Goal: Obtain resource: Obtain resource

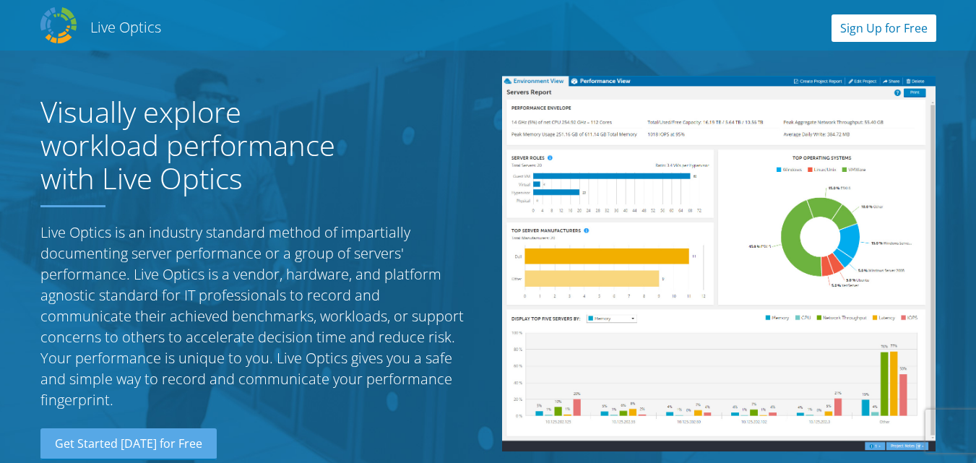
click at [873, 33] on link "Sign Up for Free" at bounding box center [884, 27] width 105 height 27
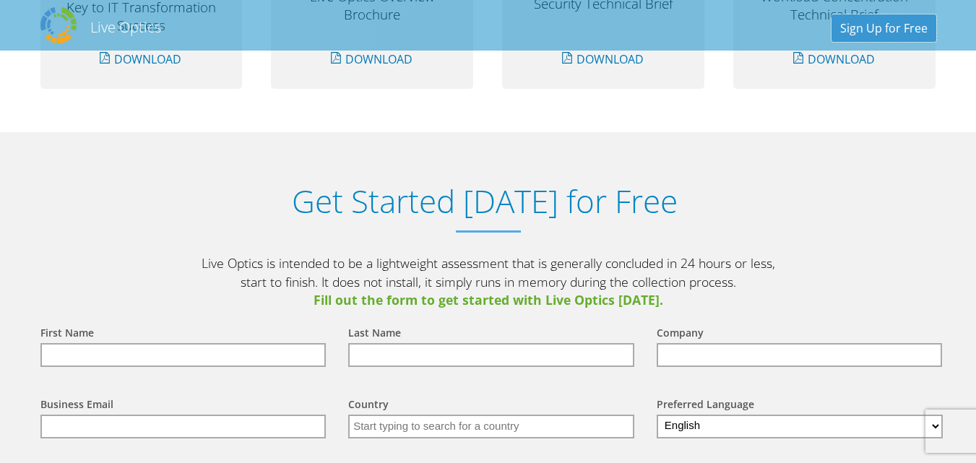
scroll to position [1507, 0]
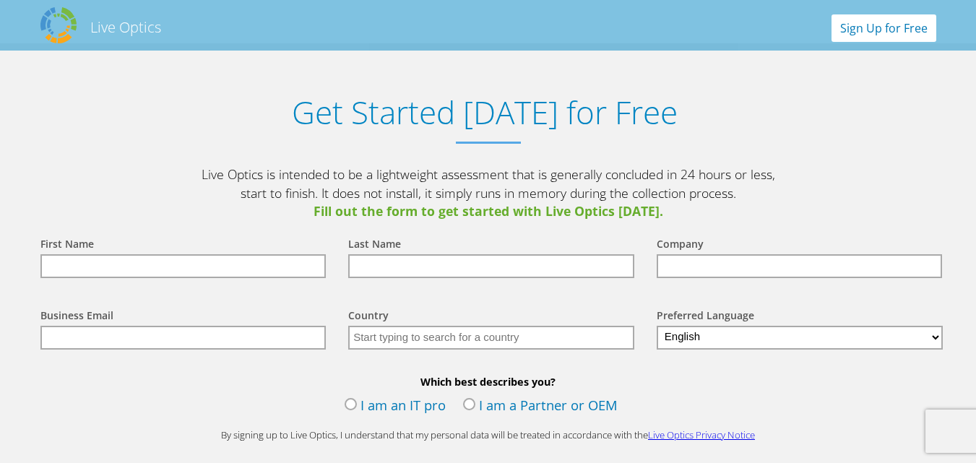
click at [893, 24] on link "Sign Up for Free" at bounding box center [884, 27] width 105 height 27
click at [149, 30] on h2 "Live Optics" at bounding box center [125, 27] width 71 height 20
click at [418, 55] on div "Get Started Today for Free Live Optics is intended to be a lightweight assessme…" at bounding box center [488, 320] width 925 height 554
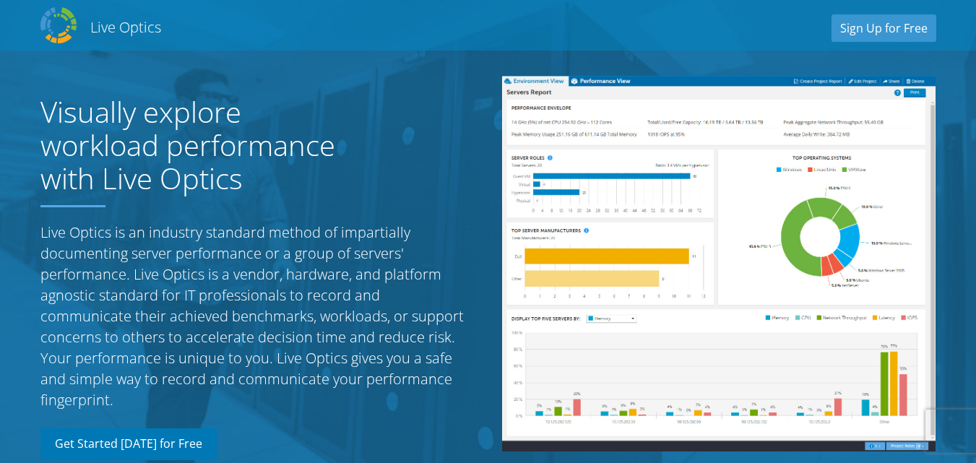
click at [170, 442] on link "Get Started Today for Free" at bounding box center [128, 445] width 176 height 32
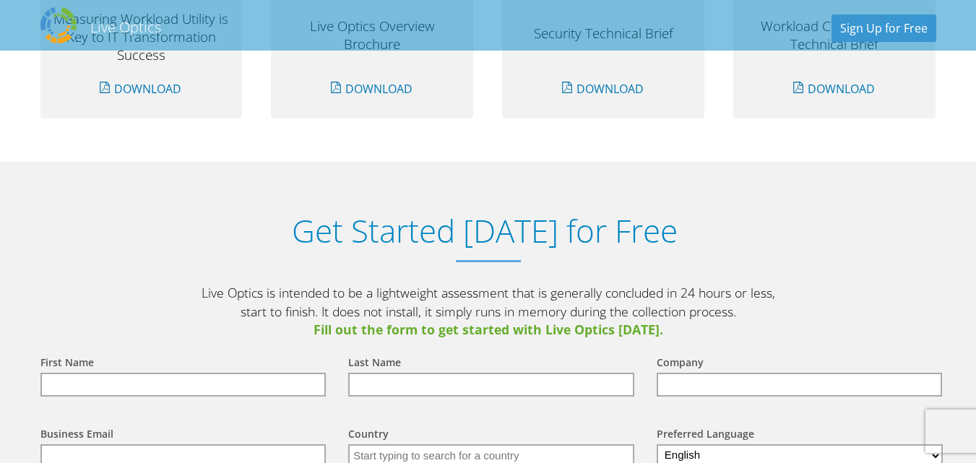
scroll to position [1507, 0]
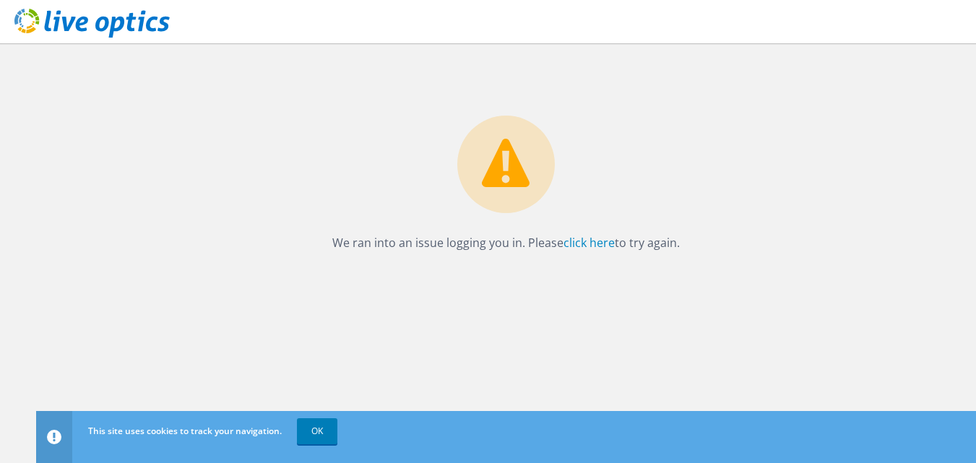
click at [929, 112] on div "We ran into an issue logging you in. Please click here to try again." at bounding box center [506, 148] width 940 height 210
click at [601, 244] on link "click here" at bounding box center [589, 243] width 51 height 16
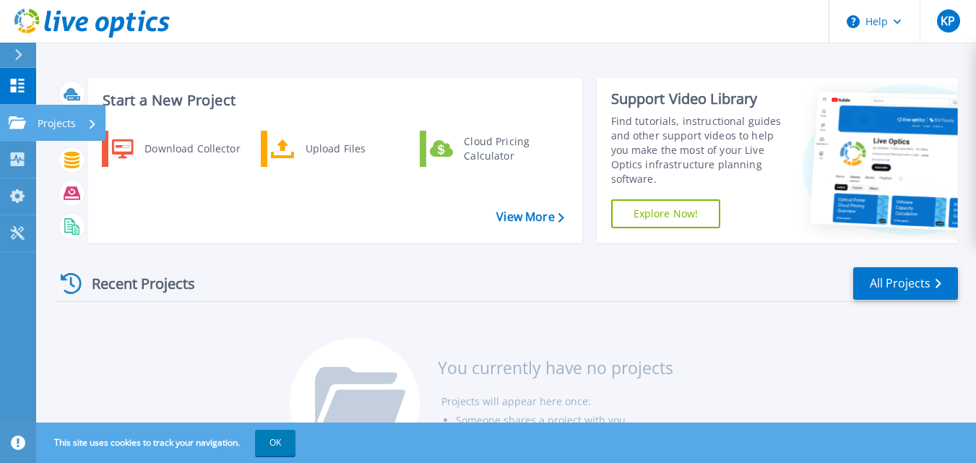
click at [14, 129] on link "Projects Projects" at bounding box center [18, 123] width 36 height 37
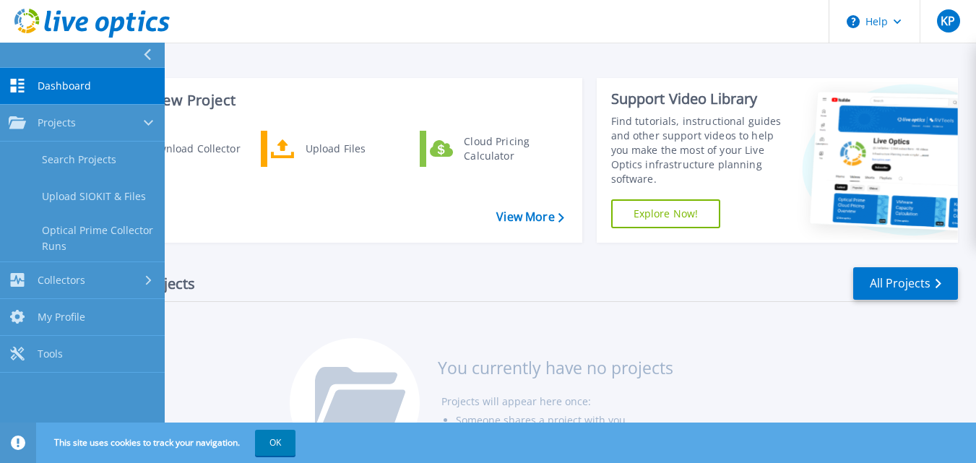
click at [85, 74] on link "Dashboard Dashboard" at bounding box center [82, 86] width 165 height 37
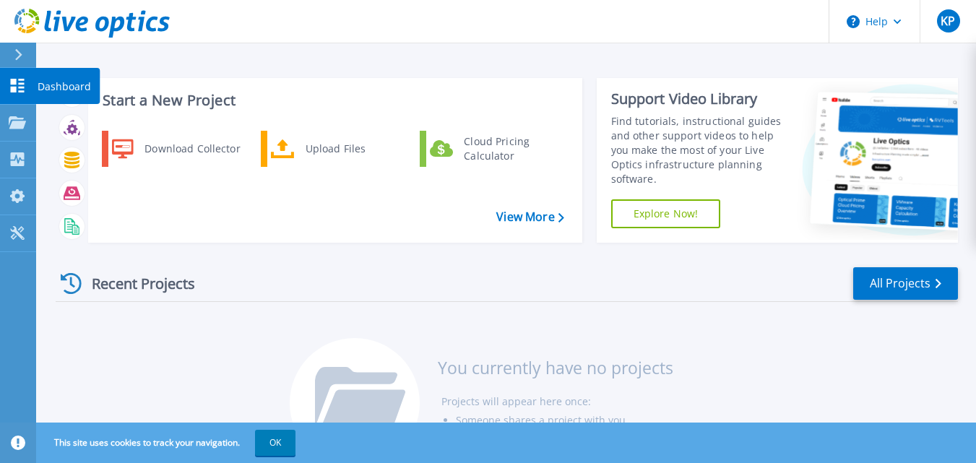
click at [20, 93] on link "Dashboard Dashboard" at bounding box center [18, 86] width 36 height 37
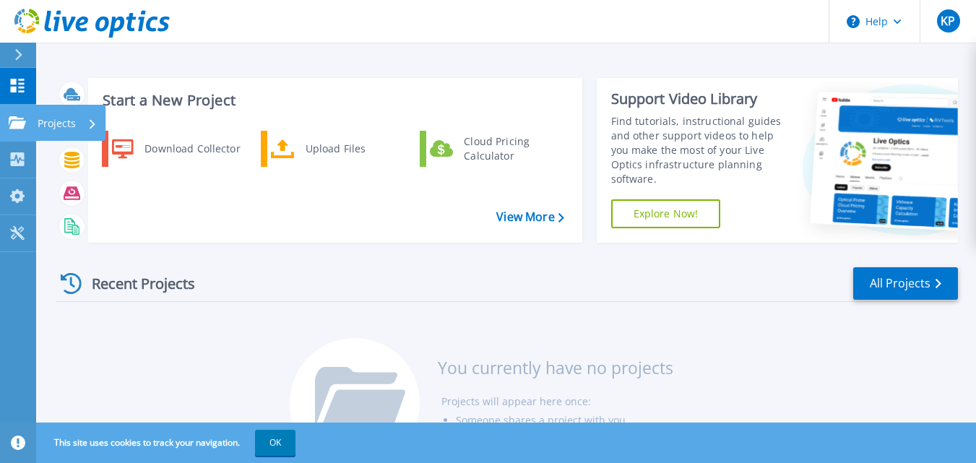
click at [22, 126] on icon at bounding box center [17, 122] width 17 height 12
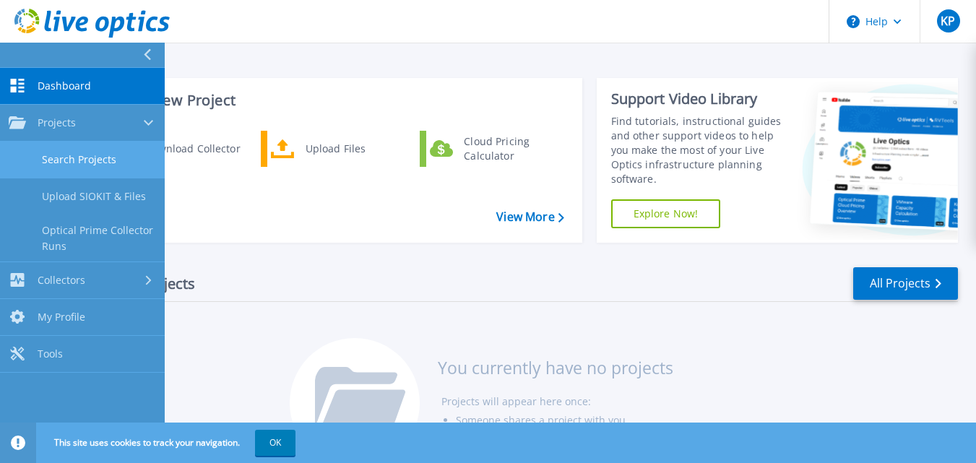
click at [95, 161] on link "Search Projects" at bounding box center [82, 160] width 165 height 37
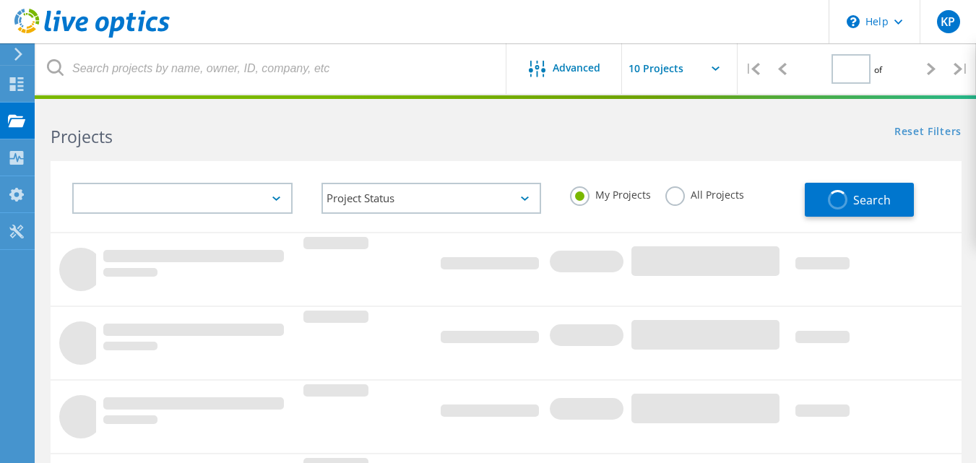
type input "1"
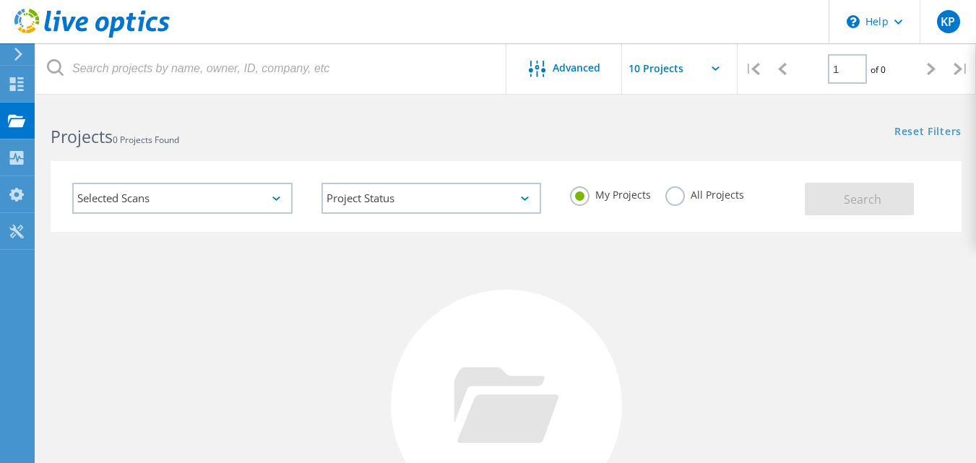
click at [283, 197] on div "Selected Scans" at bounding box center [182, 198] width 220 height 31
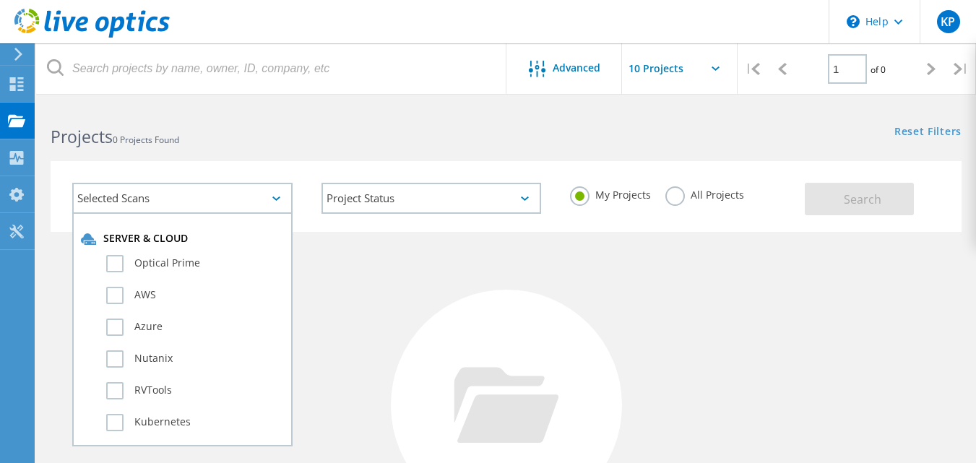
click at [465, 338] on div at bounding box center [506, 405] width 231 height 231
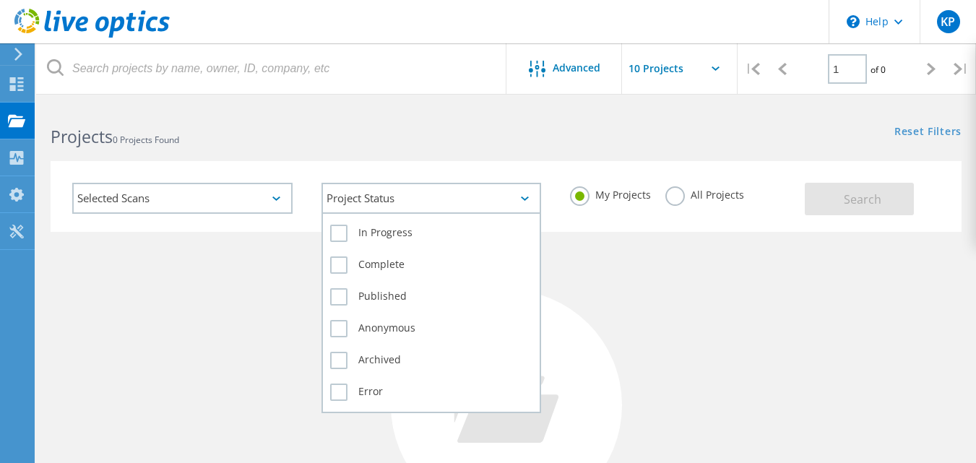
click at [424, 202] on div "Project Status" at bounding box center [432, 198] width 220 height 31
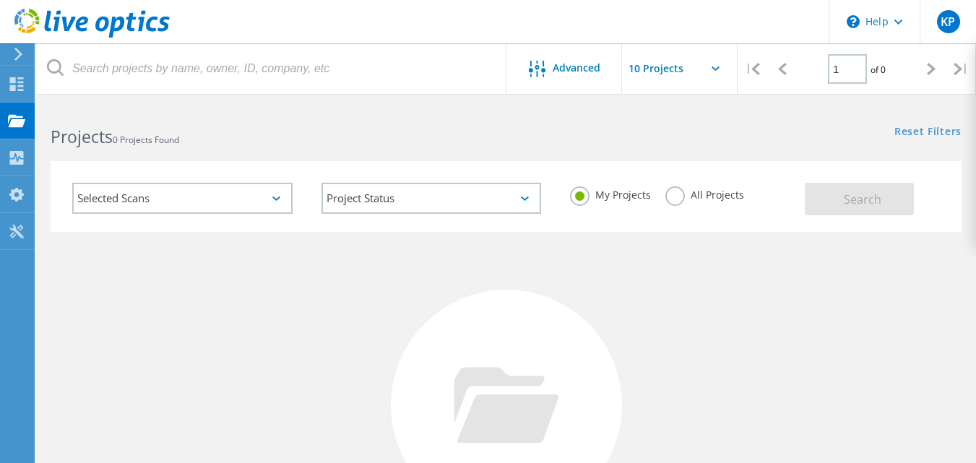
click at [278, 195] on div "Selected Scans" at bounding box center [182, 198] width 220 height 31
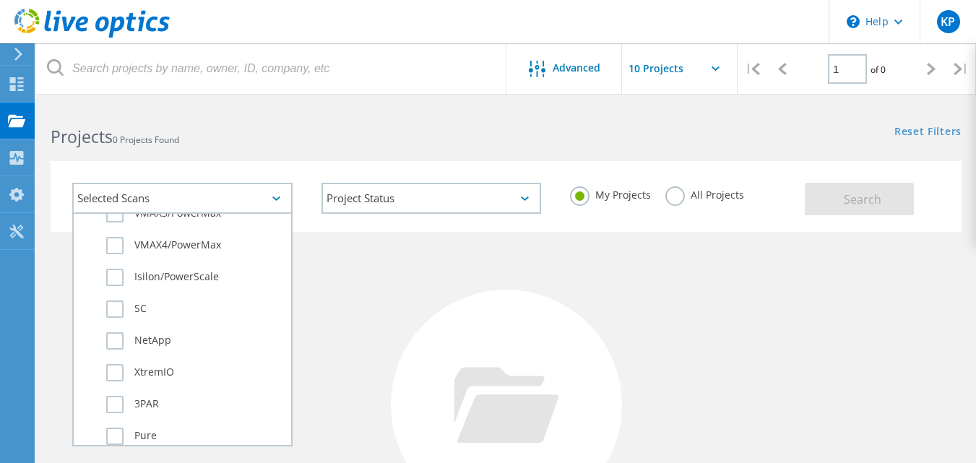
scroll to position [510, 0]
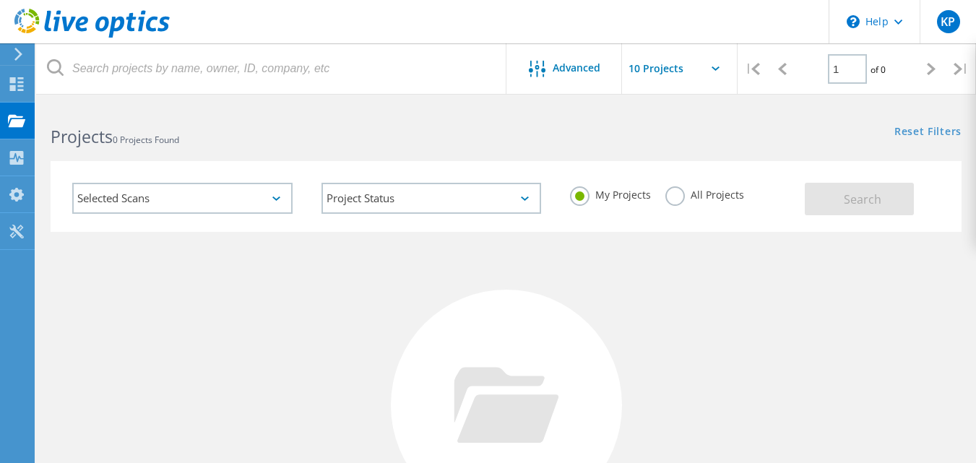
click at [377, 295] on div "No Projects Found Try refining your search." at bounding box center [506, 419] width 911 height 374
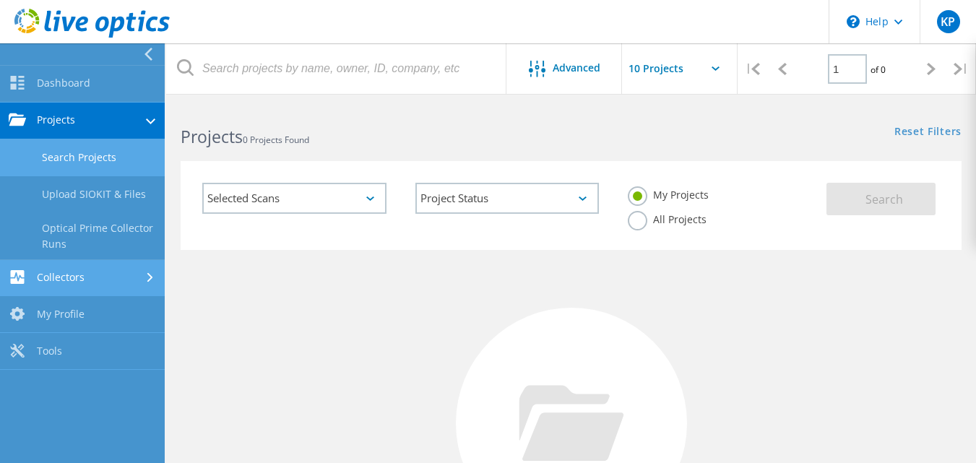
click at [76, 275] on link "Collectors" at bounding box center [82, 278] width 165 height 37
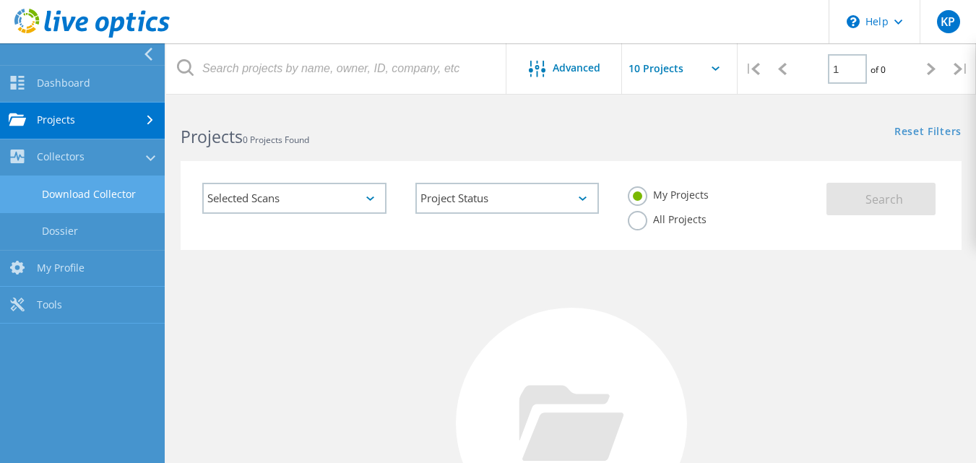
click at [88, 187] on link "Download Collector" at bounding box center [82, 194] width 165 height 37
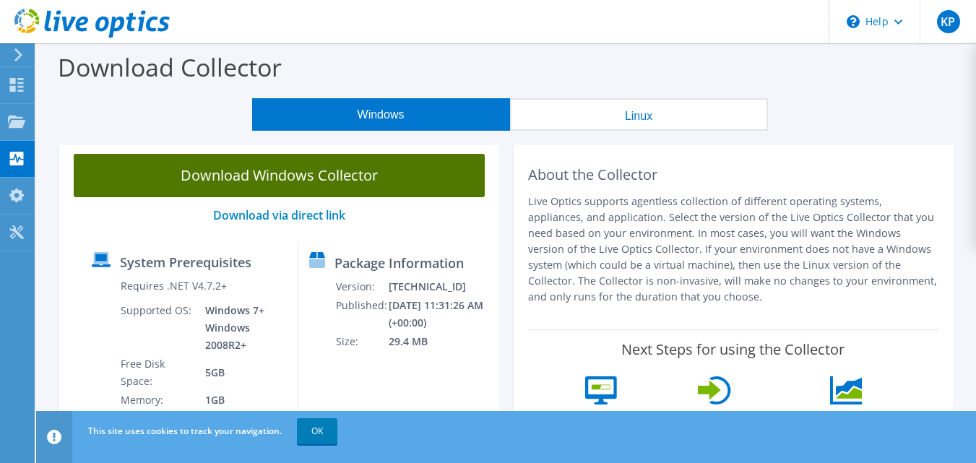
click at [343, 169] on link "Download Windows Collector" at bounding box center [279, 175] width 411 height 43
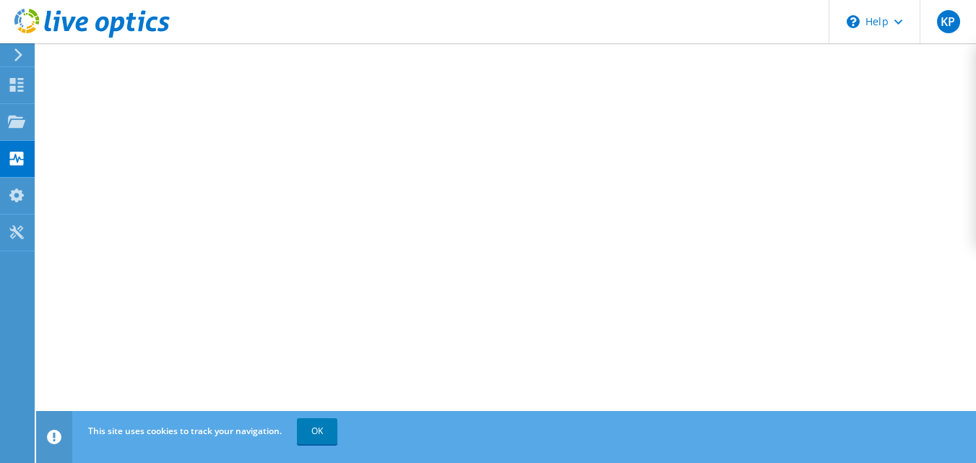
click at [14, 58] on icon at bounding box center [18, 54] width 11 height 13
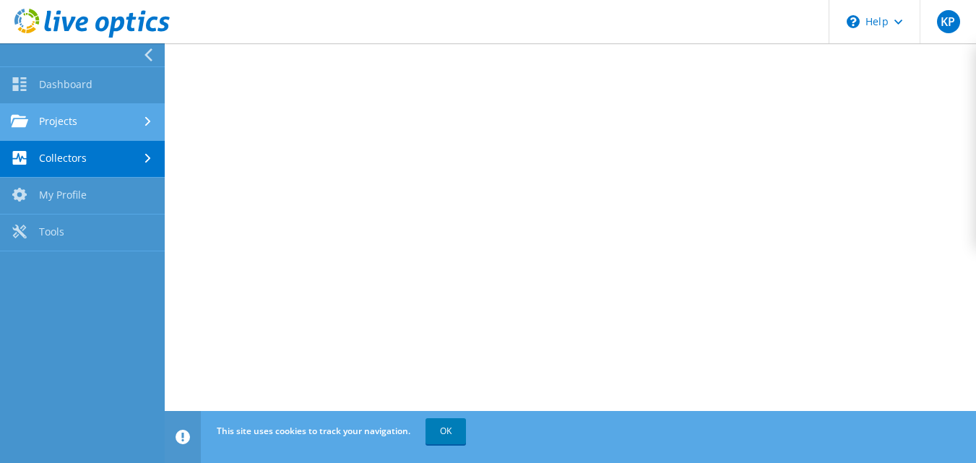
click at [73, 119] on link "Projects" at bounding box center [82, 122] width 165 height 37
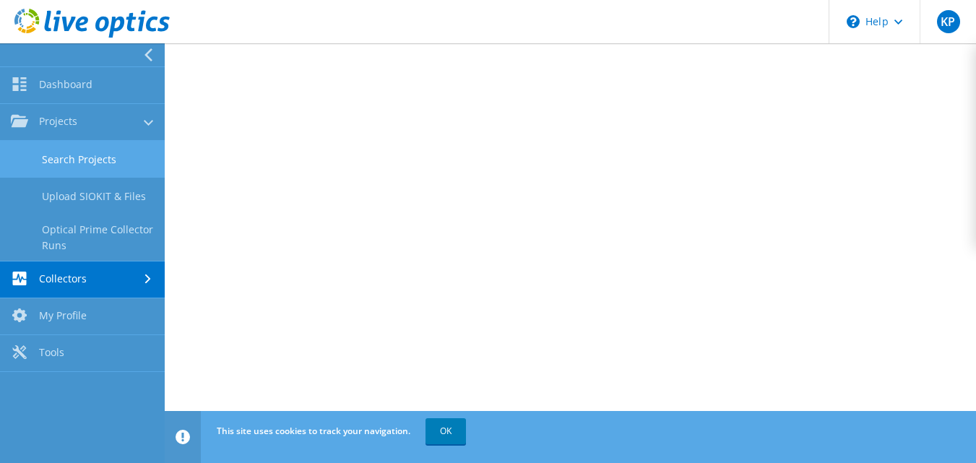
click at [79, 160] on link "Search Projects" at bounding box center [82, 159] width 165 height 37
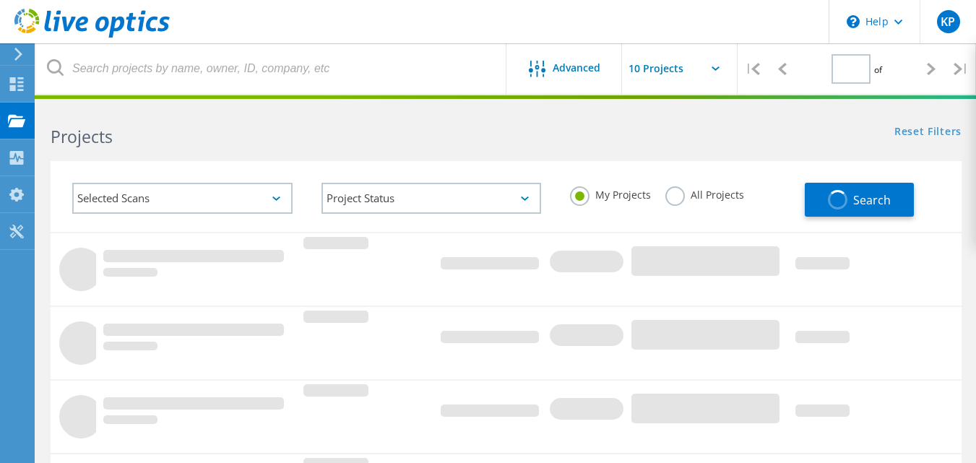
type input "1"
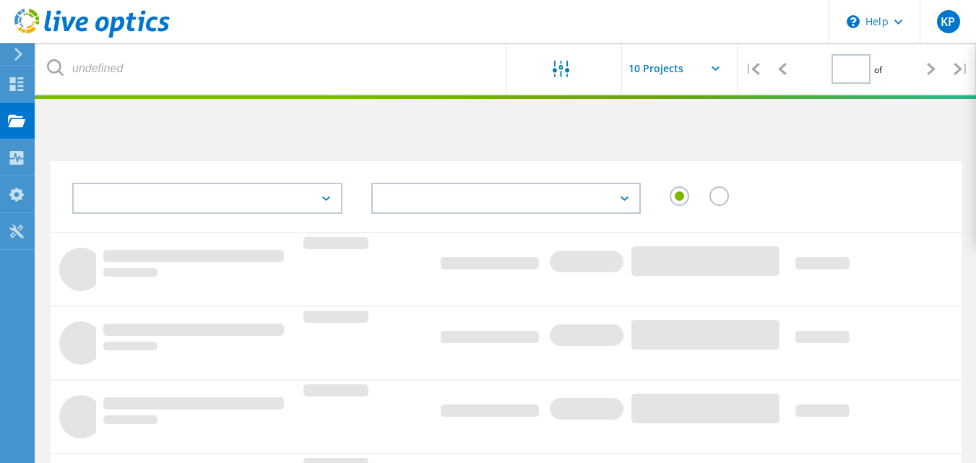
type input "1"
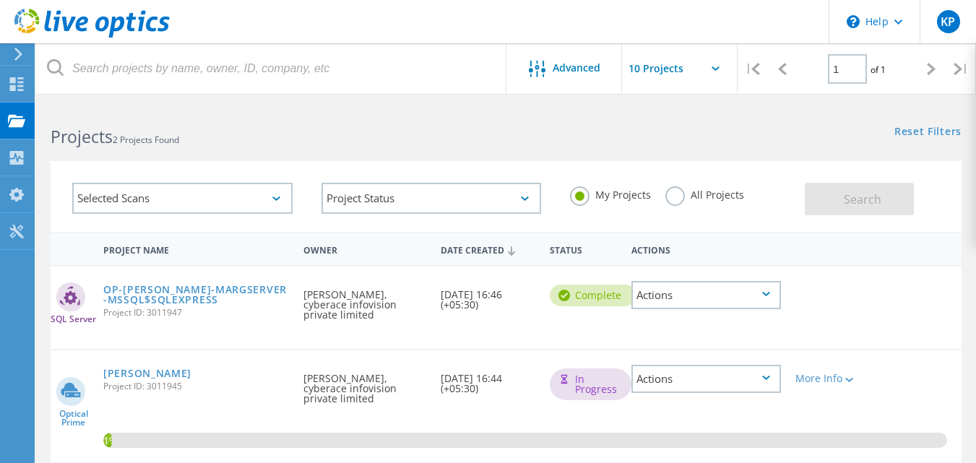
click at [622, 325] on div "SQL Server OP-Rafel-MARGSERVER-MSSQL$SQLEXPRESS Project ID: 3011947 Requested B…" at bounding box center [506, 308] width 911 height 82
click at [768, 292] on icon at bounding box center [766, 294] width 8 height 4
click at [715, 282] on div "Download XLSX" at bounding box center [706, 284] width 147 height 22
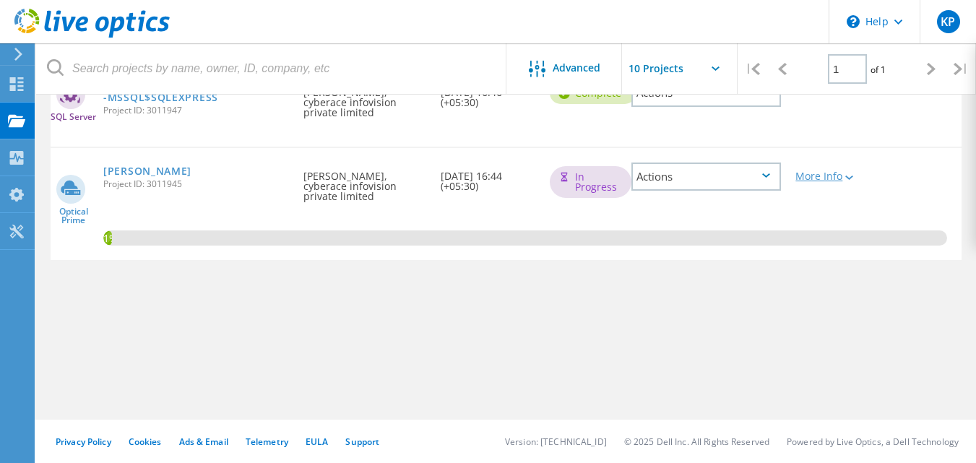
click at [846, 180] on icon at bounding box center [850, 178] width 8 height 4
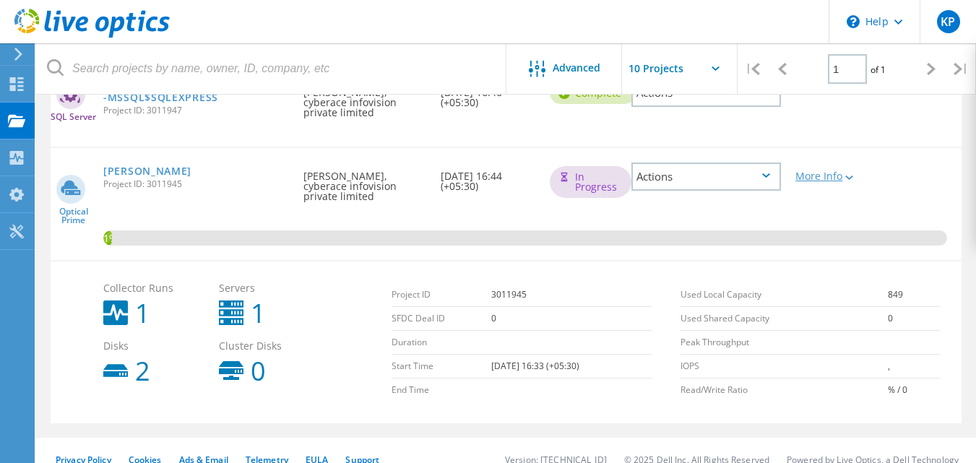
click at [843, 181] on div at bounding box center [848, 177] width 11 height 9
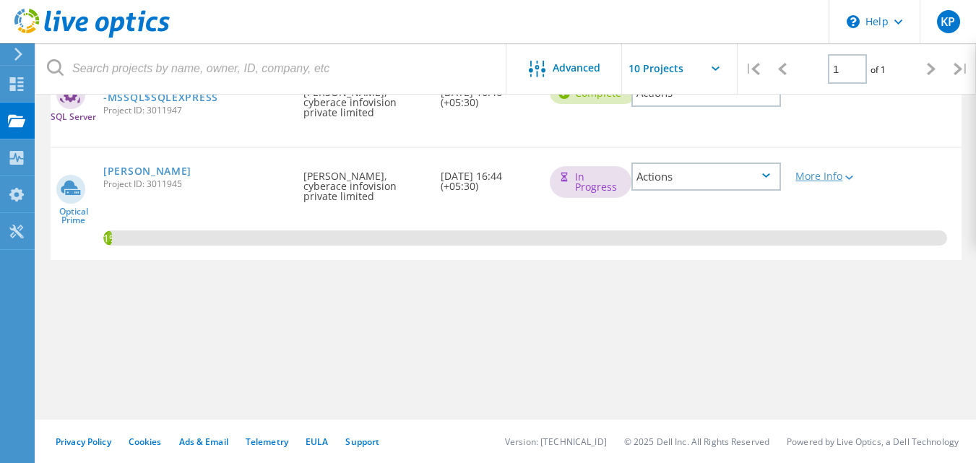
click at [843, 181] on div at bounding box center [848, 177] width 11 height 9
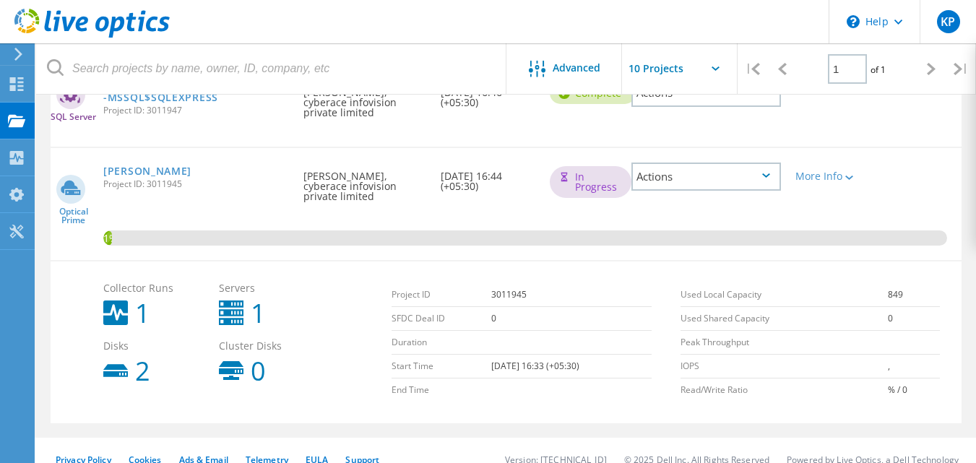
scroll to position [0, 0]
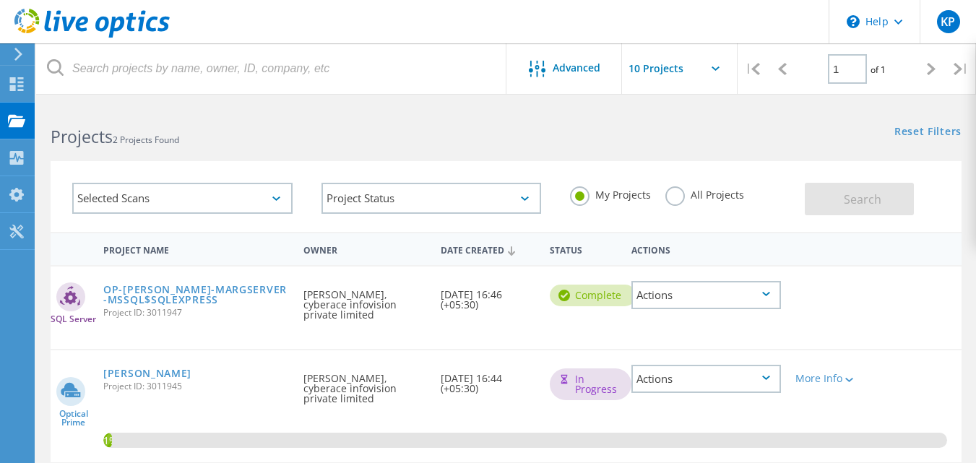
click at [718, 69] on icon at bounding box center [716, 68] width 8 height 4
click at [715, 69] on icon at bounding box center [716, 68] width 8 height 4
click at [653, 67] on input "text" at bounding box center [694, 68] width 145 height 51
click at [543, 107] on div "Reset Filters Show Filters" at bounding box center [741, 118] width 470 height 27
click at [688, 382] on div "Actions" at bounding box center [707, 379] width 150 height 28
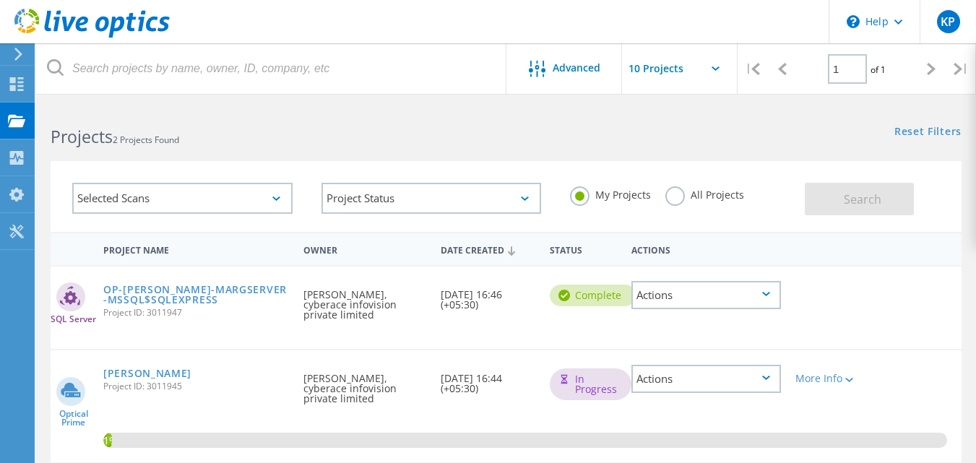
click at [855, 334] on div "SQL Server OP-Rafel-MARGSERVER-MSSQL$SQLEXPRESS Project ID: 3011947 Requested B…" at bounding box center [506, 308] width 911 height 82
click at [692, 379] on div "Actions" at bounding box center [707, 379] width 150 height 28
click at [689, 356] on div "View Project" at bounding box center [706, 356] width 147 height 22
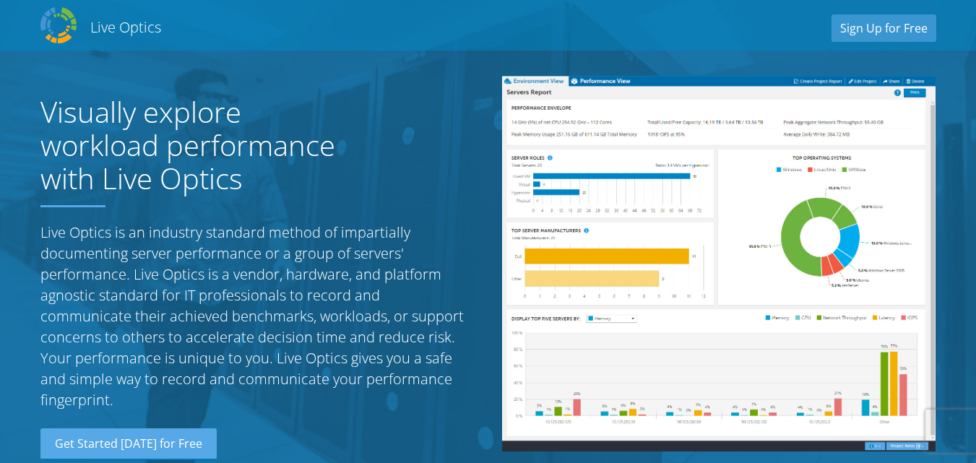
scroll to position [1507, 0]
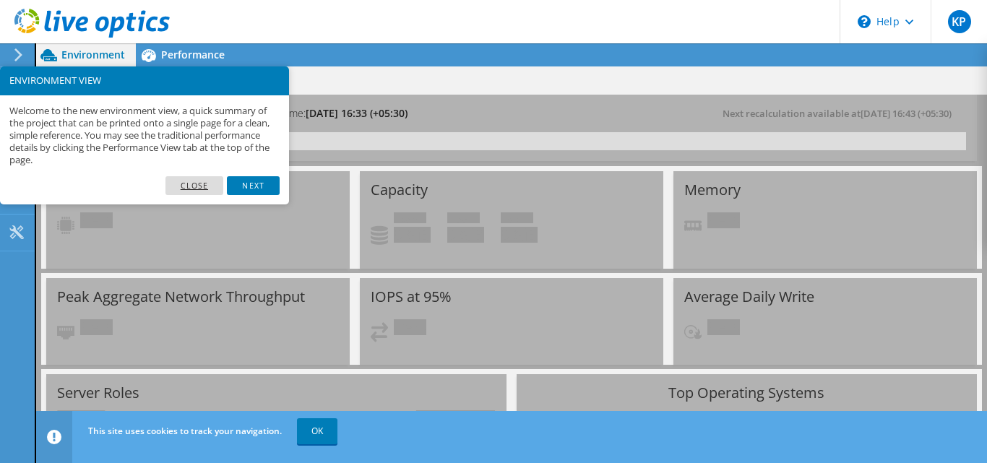
click at [196, 186] on link "Close" at bounding box center [195, 185] width 59 height 19
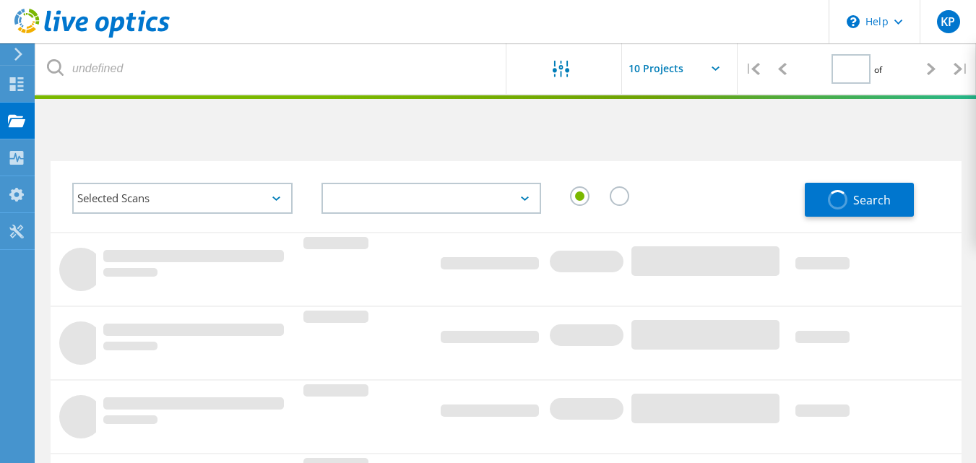
type input "1"
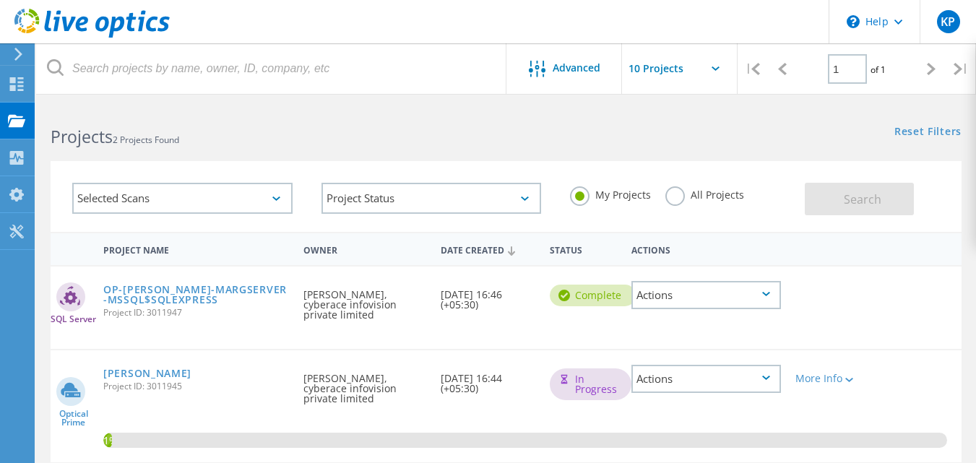
scroll to position [202, 0]
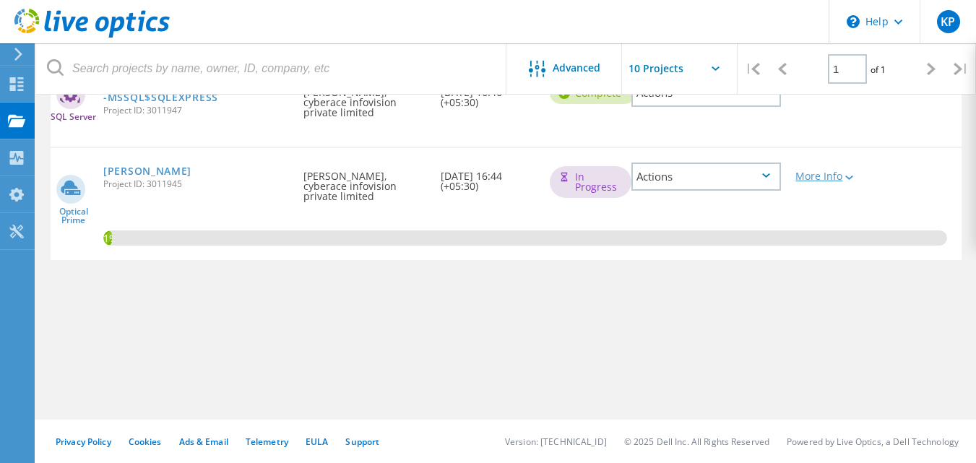
click at [846, 180] on icon at bounding box center [850, 178] width 8 height 4
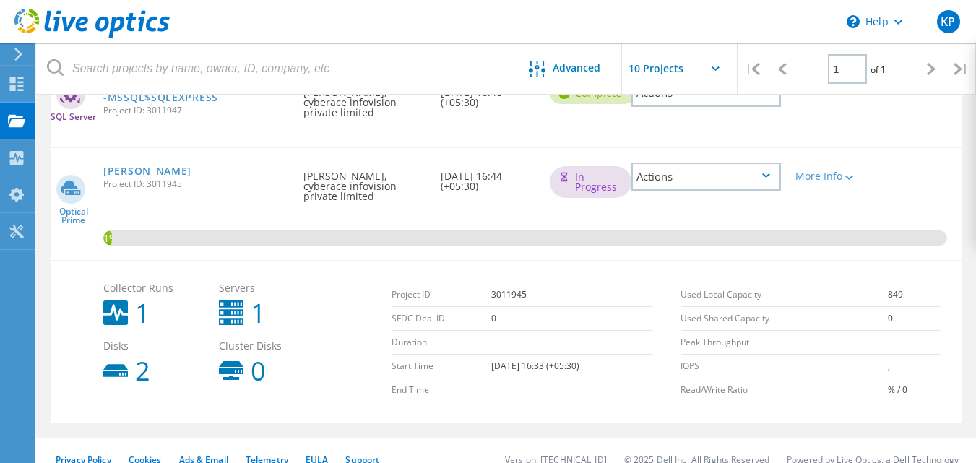
click at [766, 175] on icon at bounding box center [766, 175] width 8 height 4
click at [825, 175] on div "More Info" at bounding box center [825, 176] width 59 height 10
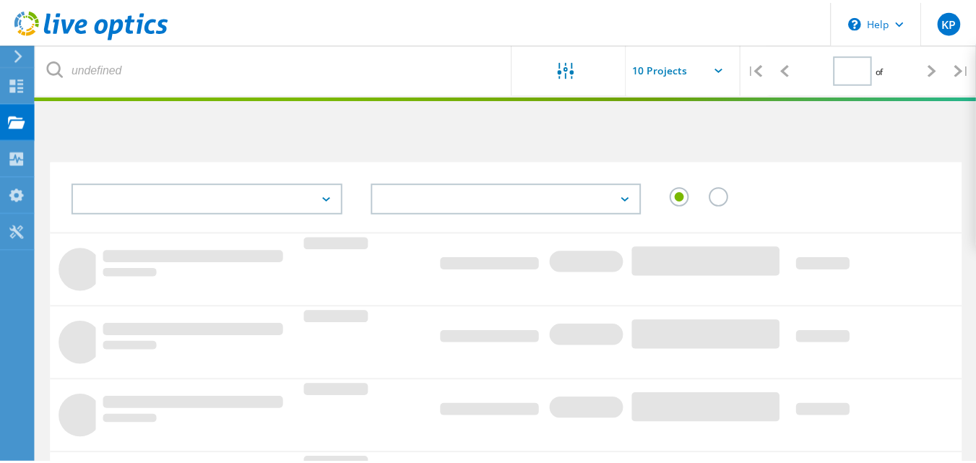
scroll to position [202, 0]
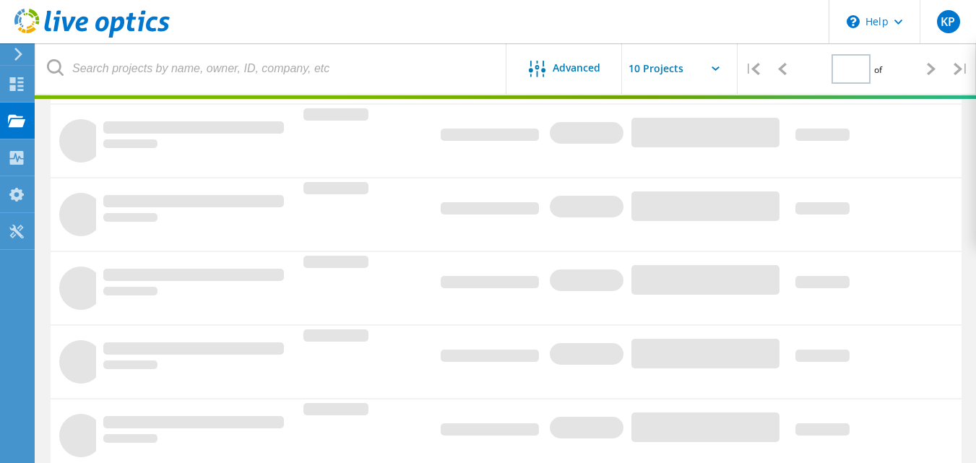
type input "1"
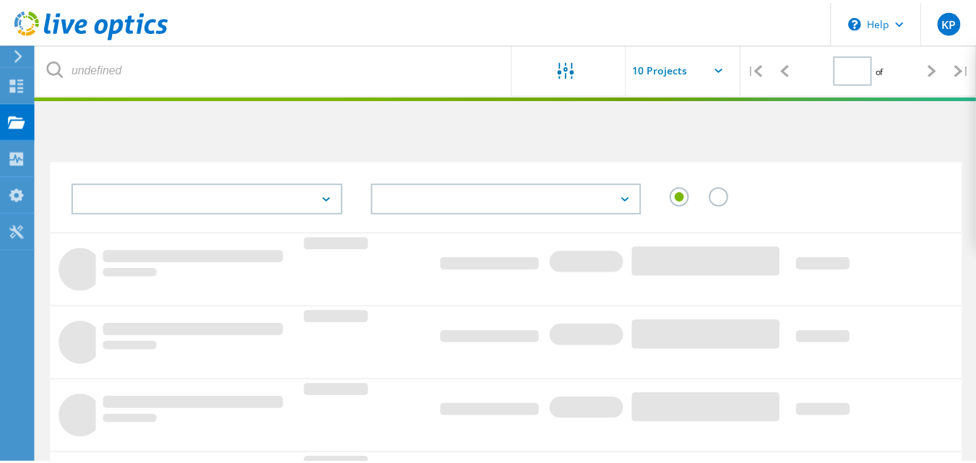
scroll to position [202, 0]
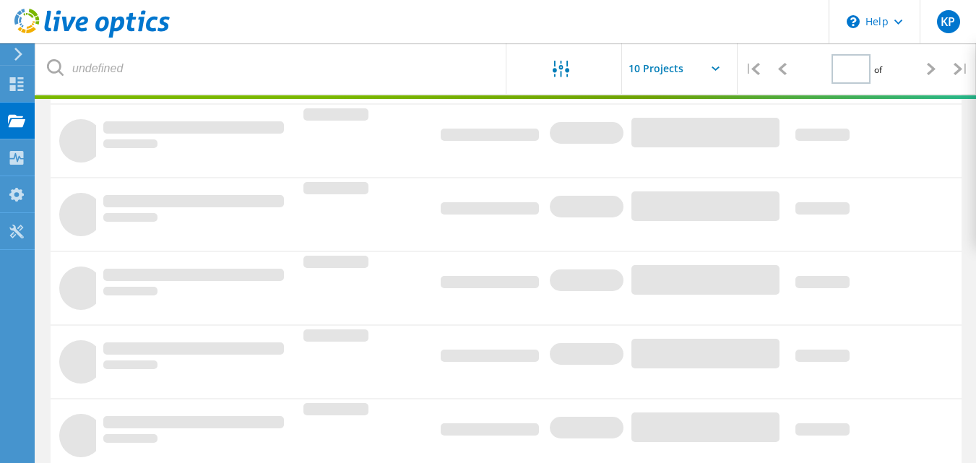
type input "1"
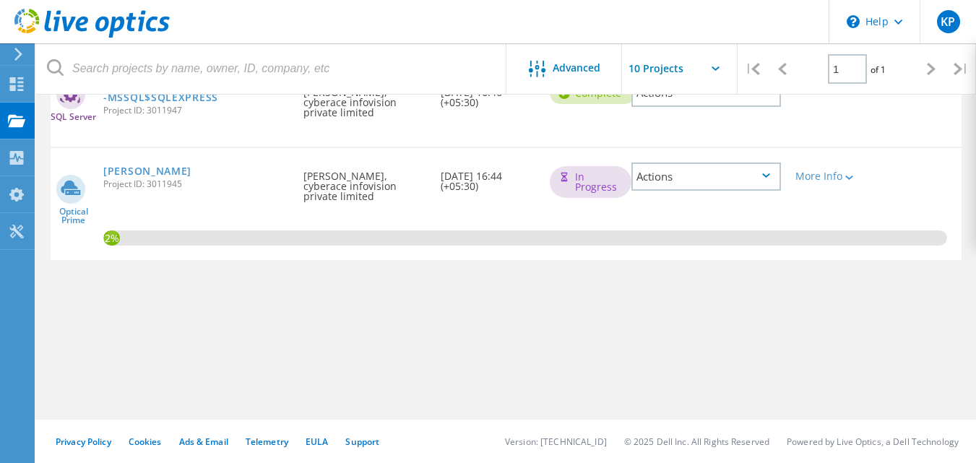
scroll to position [0, 0]
